Goal: Use online tool/utility

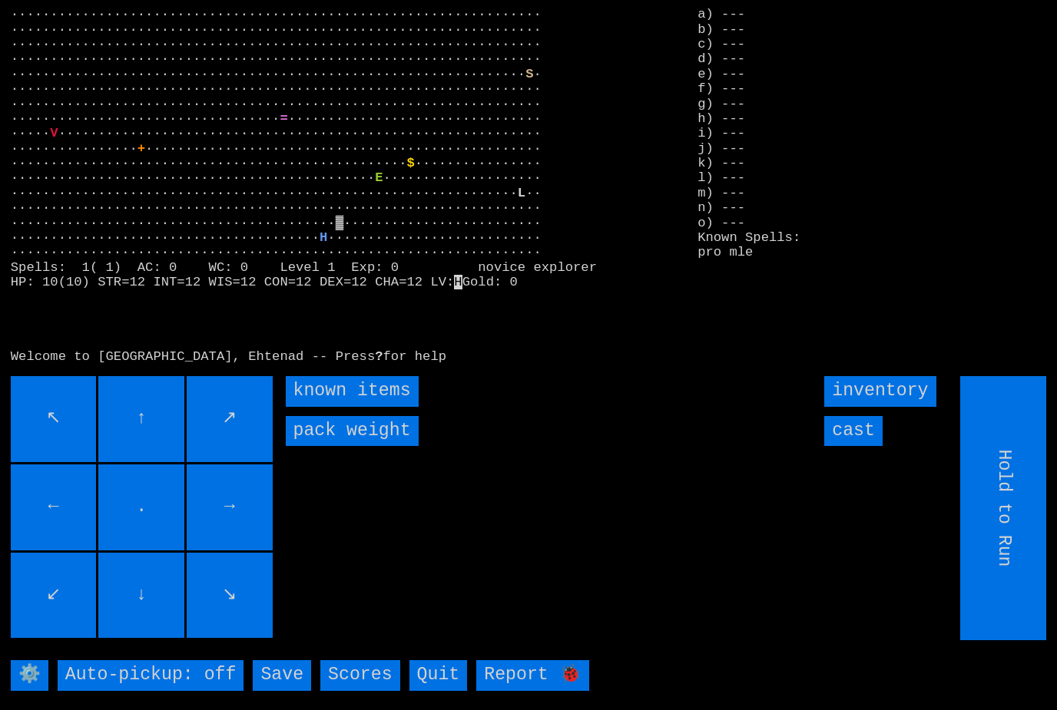
click at [330, 406] on items "known items" at bounding box center [352, 391] width 133 height 30
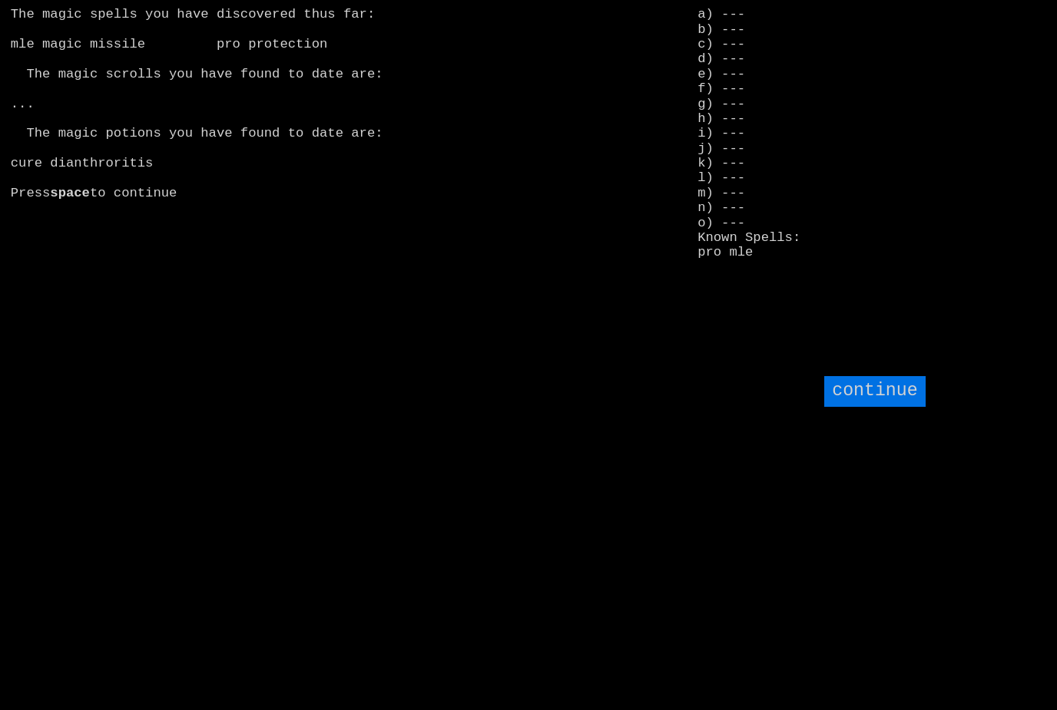
click at [920, 406] on input "continue" at bounding box center [874, 391] width 101 height 30
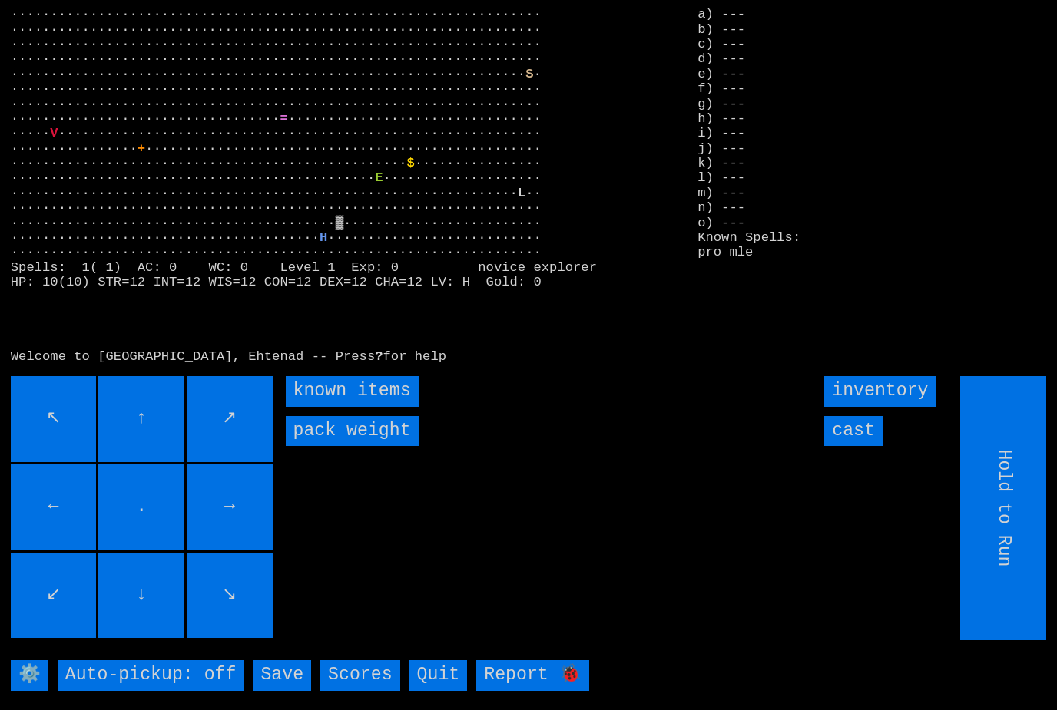
click at [329, 446] on weight "pack weight" at bounding box center [352, 431] width 133 height 30
click at [319, 406] on items "known items" at bounding box center [352, 391] width 133 height 30
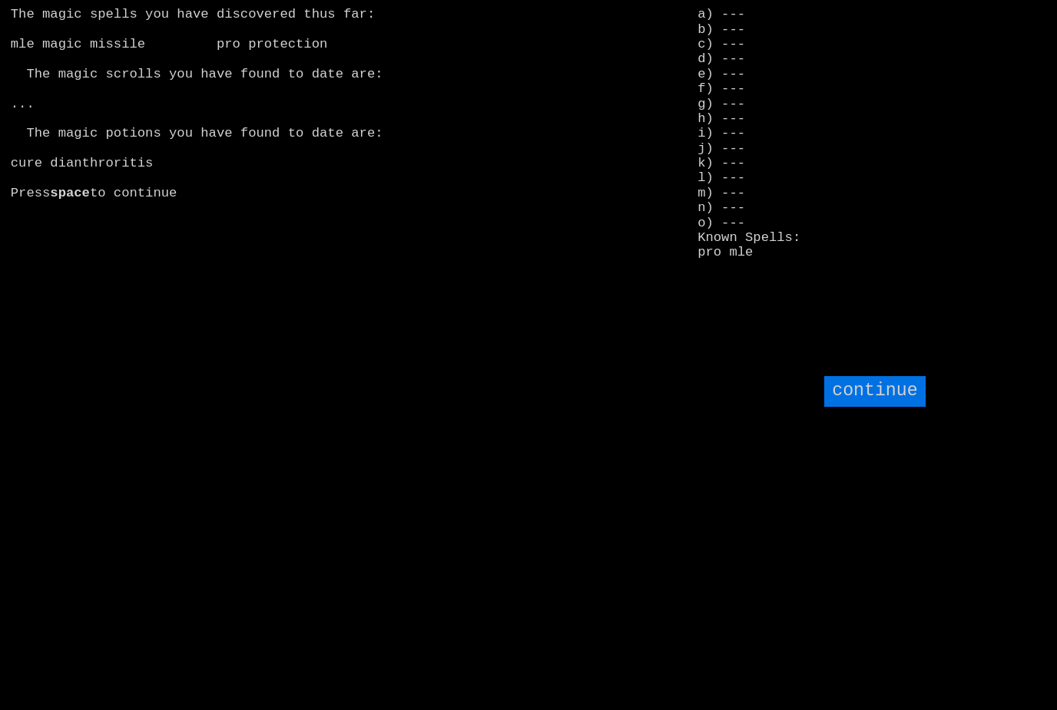
click at [889, 406] on input "continue" at bounding box center [874, 391] width 101 height 30
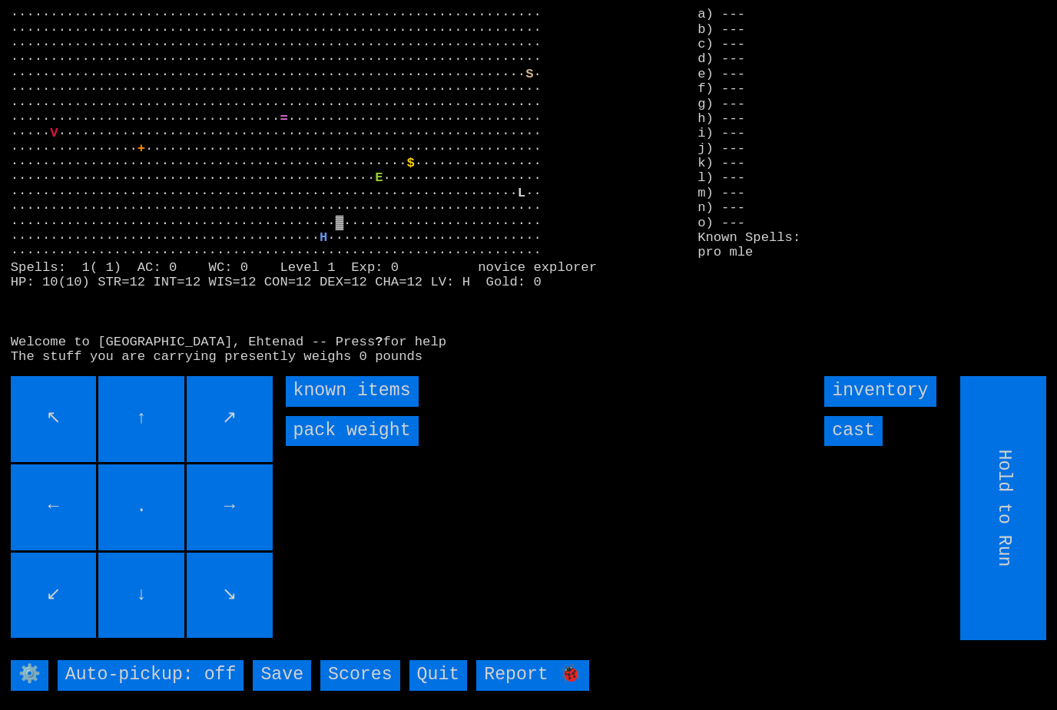
click at [908, 406] on input "inventory" at bounding box center [879, 391] width 111 height 30
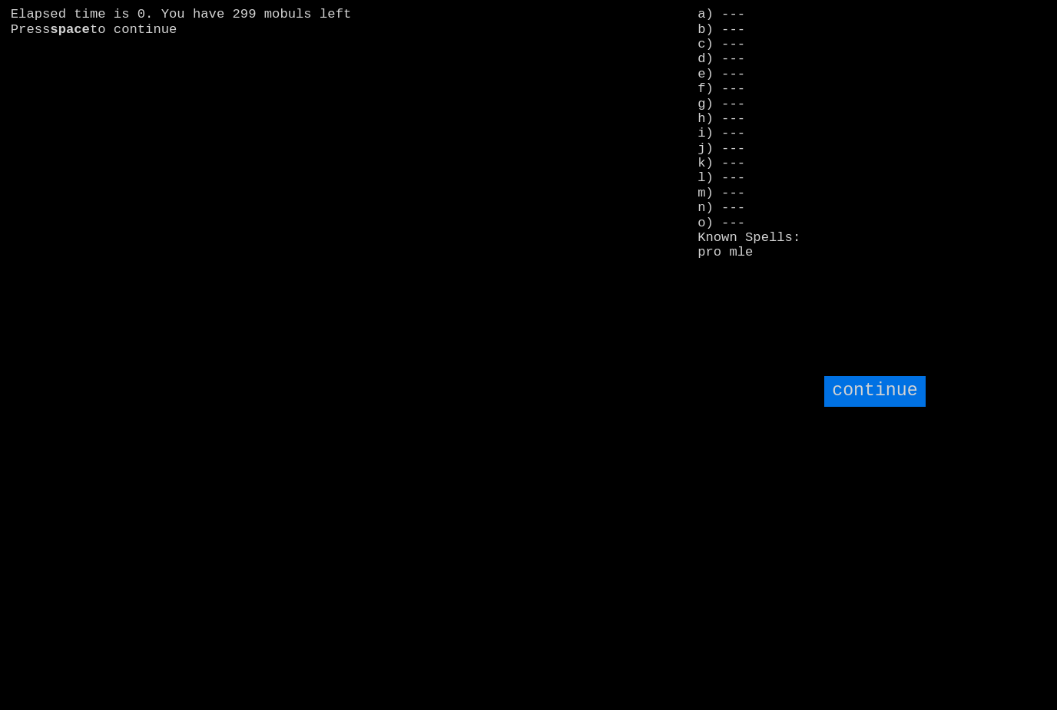
click at [891, 406] on input "continue" at bounding box center [874, 391] width 101 height 30
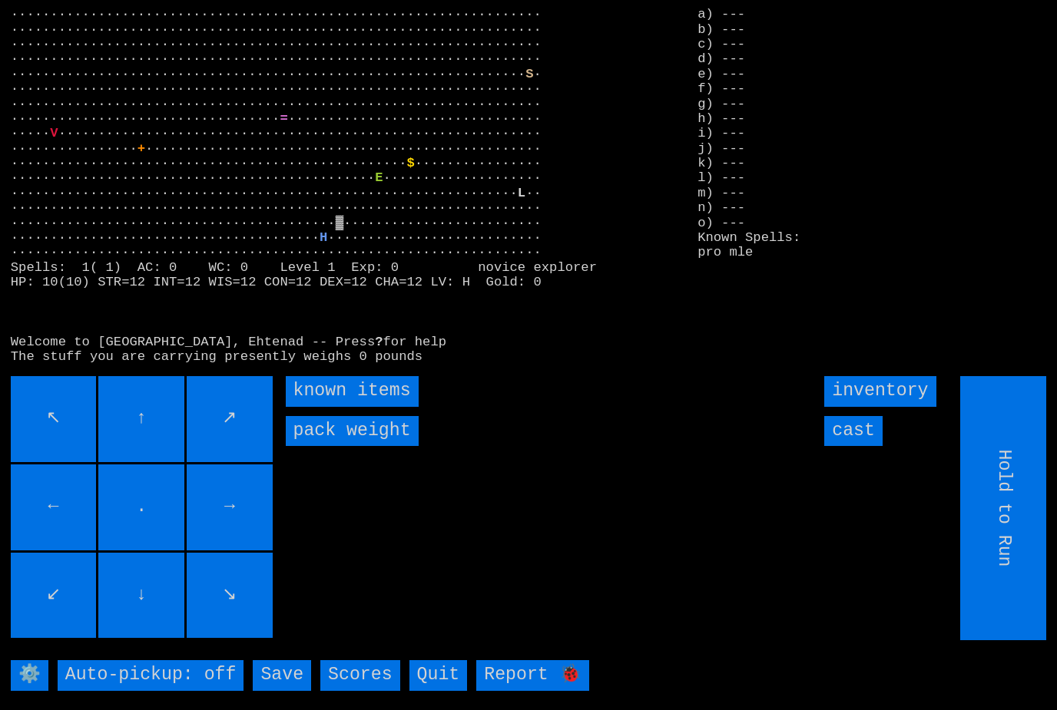
click at [871, 446] on input "cast" at bounding box center [853, 431] width 58 height 30
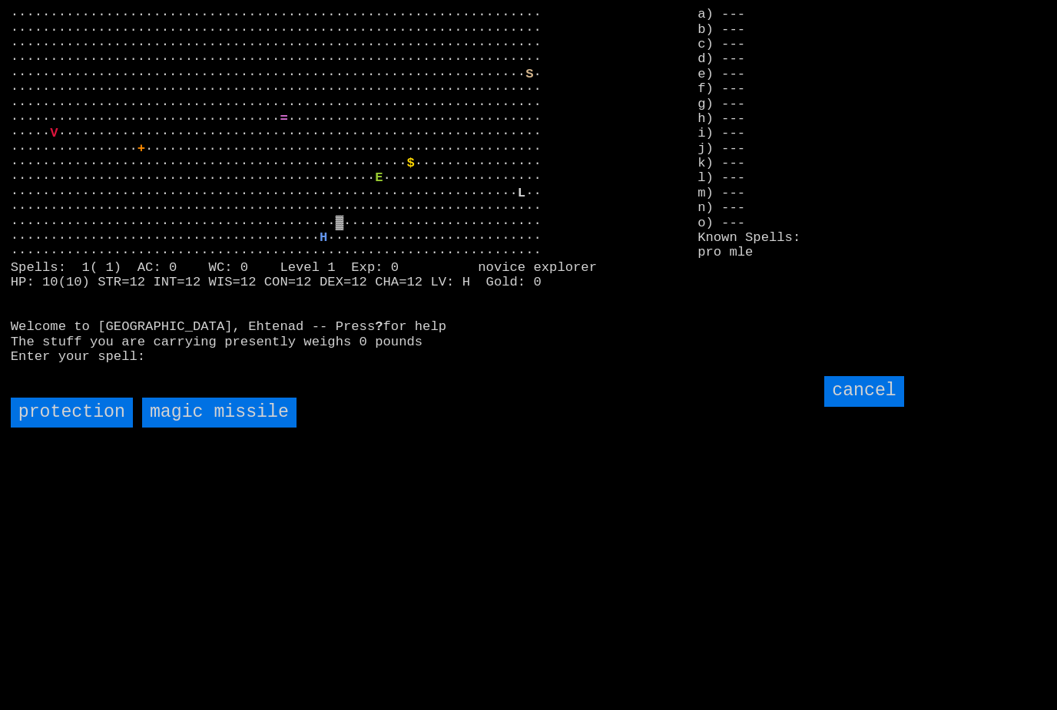
click at [62, 428] on input "protection" at bounding box center [72, 413] width 122 height 30
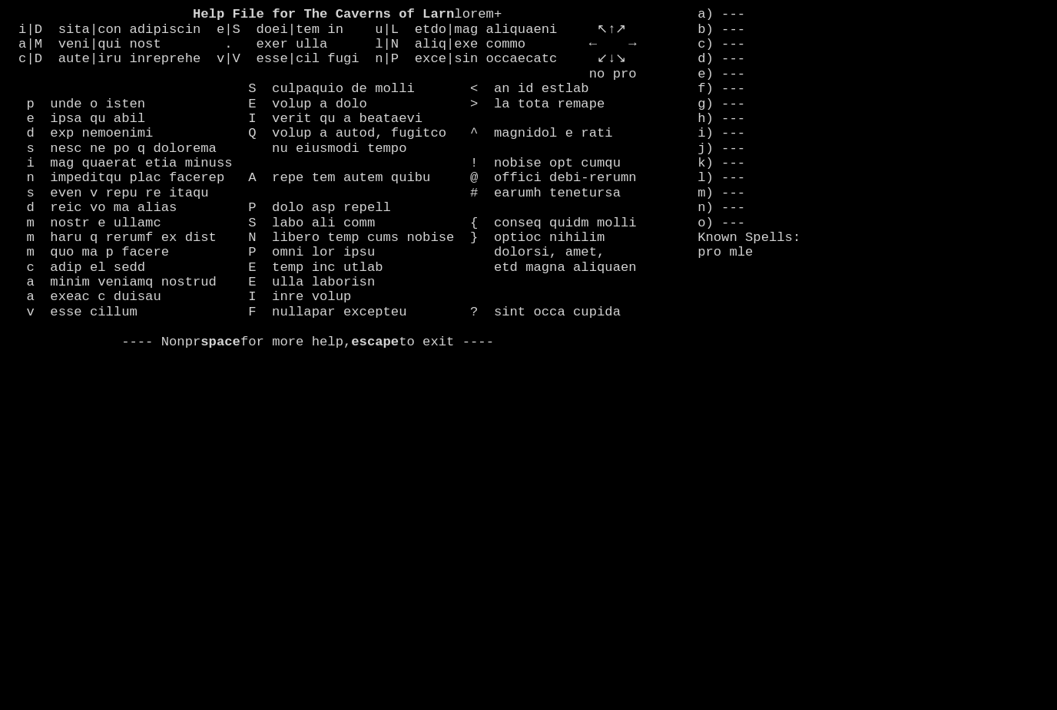
click at [771, 695] on larngrid "Help File for The Caverns of Larn space for more help, escape to exit ---- a) -…" at bounding box center [528, 355] width 1057 height 710
click at [398, 349] on b "escape" at bounding box center [375, 342] width 48 height 15
click at [398, 362] on larn "Help File for The Caverns of Larn space for more help, escape to exit ----" at bounding box center [344, 184] width 666 height 355
click at [892, 185] on stats "a) --- b) --- c) --- d) --- e) --- f) --- g) --- h) --- i) --- j) --- k) --- l)…" at bounding box center [871, 113] width 349 height 213
click at [163, 281] on larn "Help File for The Caverns of Larn space for more help, escape to exit ----" at bounding box center [344, 184] width 666 height 355
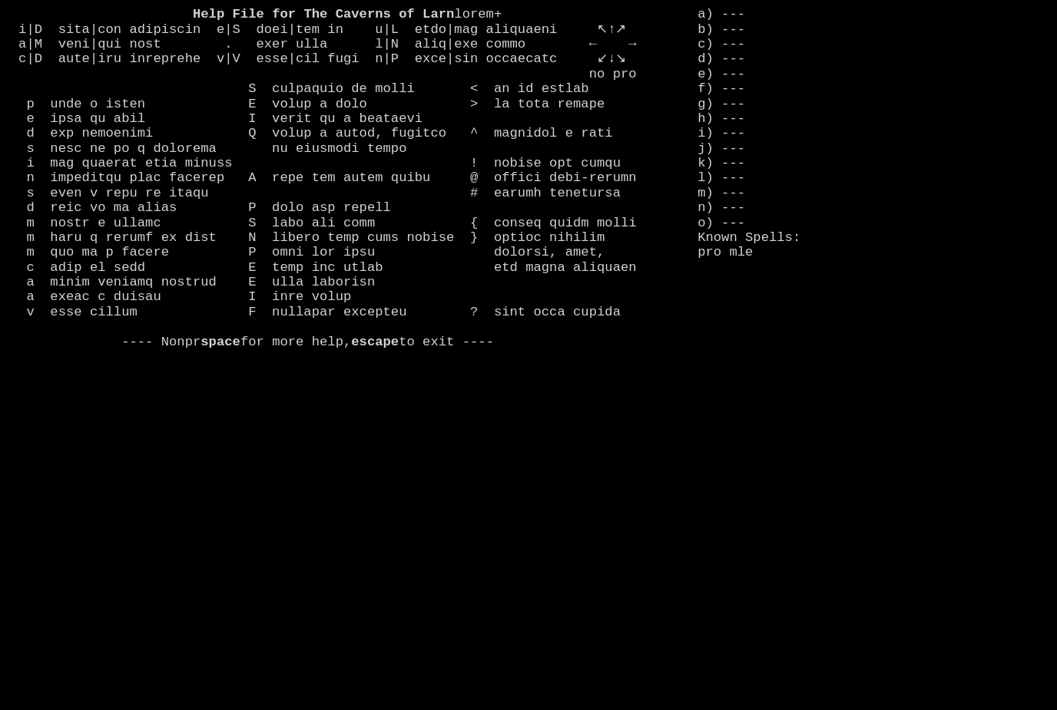
click at [914, 207] on stats "a) --- b) --- c) --- d) --- e) --- f) --- g) --- h) --- i) --- j) --- k) --- l)…" at bounding box center [871, 113] width 349 height 213
click at [147, 264] on larn "Help File for The Caverns of Larn space for more help, escape to exit ----" at bounding box center [344, 184] width 666 height 355
click at [889, 220] on stats "a) --- b) --- c) --- d) --- e) --- f) --- g) --- h) --- i) --- j) --- k) --- l)…" at bounding box center [871, 113] width 349 height 213
click at [868, 226] on larngrid "Help File for The Caverns of Larn space for more help, escape to exit ---- a) -…" at bounding box center [528, 355] width 1057 height 710
click at [861, 232] on larngrid "Help File for The Caverns of Larn space for more help, escape to exit ---- a) -…" at bounding box center [528, 355] width 1057 height 710
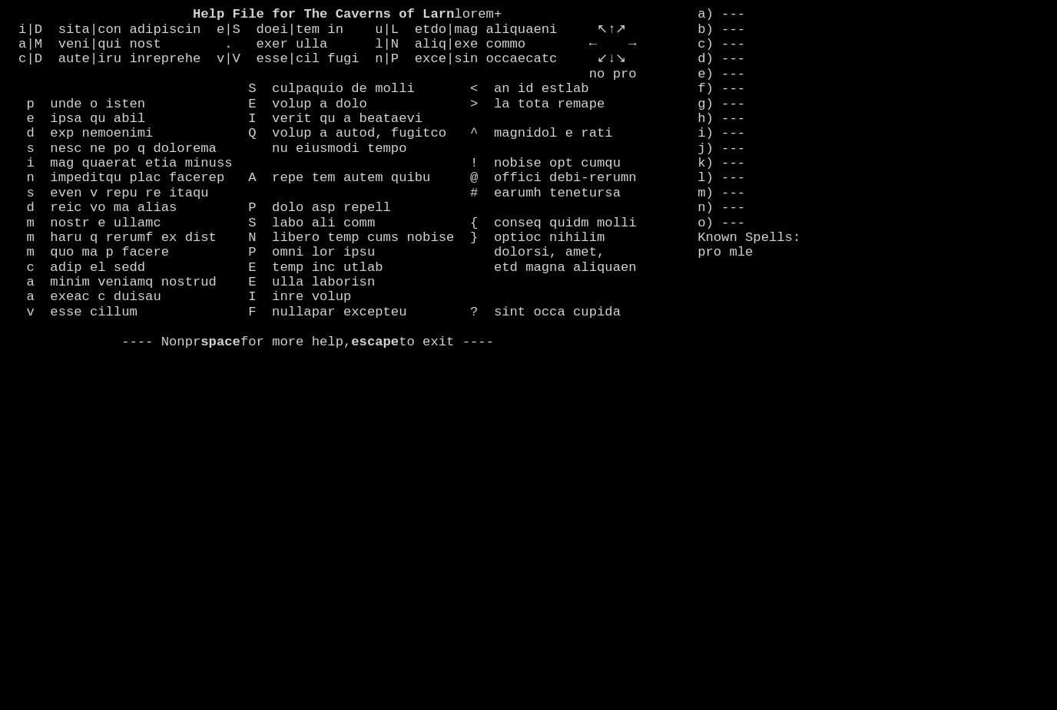
click at [145, 262] on larn "Help File for The Caverns of Larn space for more help, escape to exit ----" at bounding box center [344, 184] width 666 height 355
click at [144, 264] on larn "Help File for The Caverns of Larn space for more help, escape to exit ----" at bounding box center [344, 184] width 666 height 355
click at [147, 266] on larn "Help File for The Caverns of Larn space for more help, escape to exit ----" at bounding box center [344, 184] width 666 height 355
click at [137, 262] on larn "Help File for The Caverns of Larn space for more help, escape to exit ----" at bounding box center [344, 184] width 666 height 355
click at [157, 276] on larn "Help File for The Caverns of Larn space for more help, escape to exit ----" at bounding box center [344, 184] width 666 height 355
